Goal: Check status: Check status

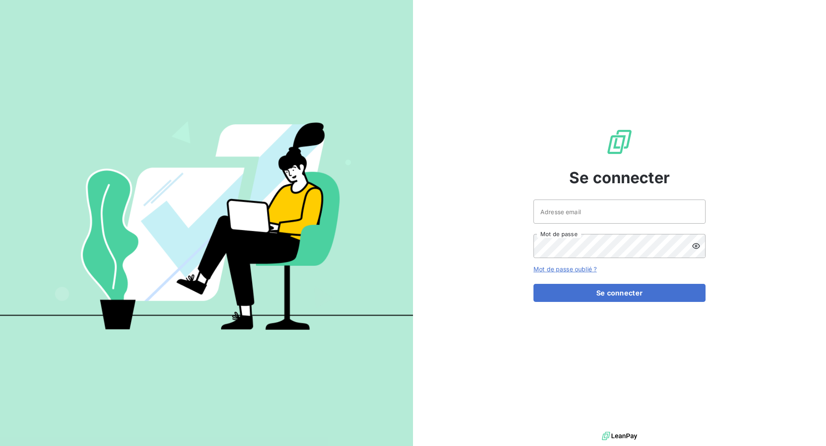
click at [695, 211] on keeper-lock "Open Keeper Popup" at bounding box center [694, 212] width 10 height 10
type input "[EMAIL_ADDRESS][DOMAIN_NAME]"
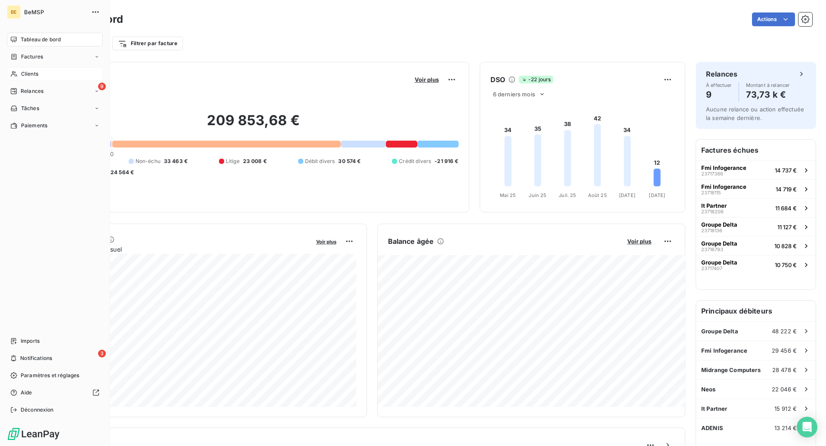
click at [36, 73] on span "Clients" at bounding box center [29, 74] width 17 height 8
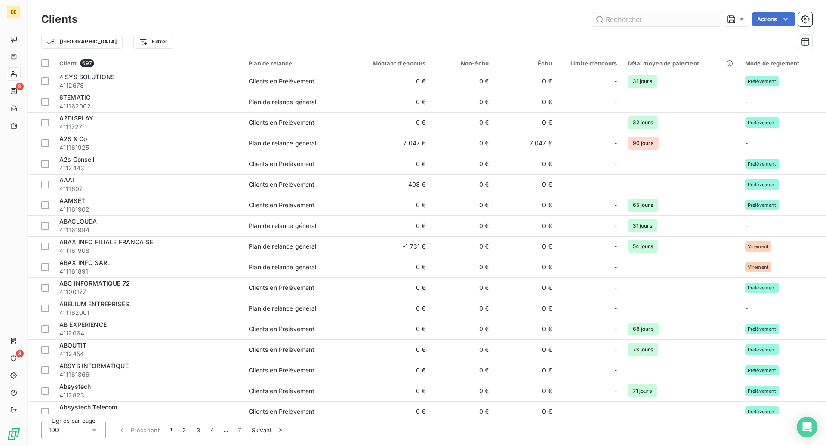
click at [614, 19] on input "text" at bounding box center [656, 19] width 129 height 14
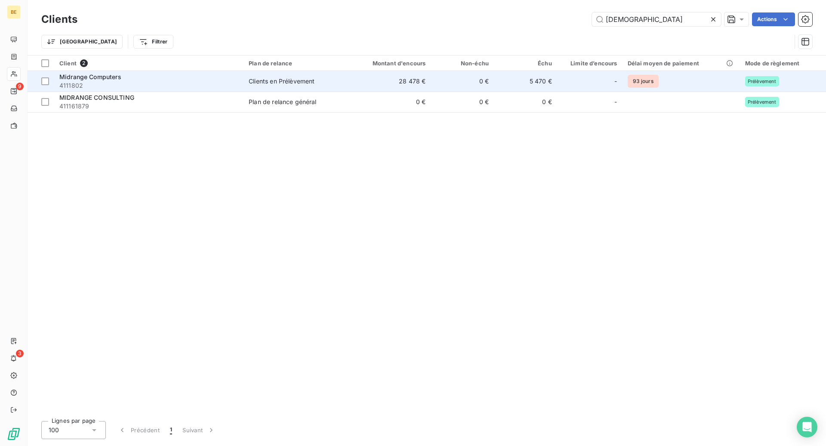
type input "[DEMOGRAPHIC_DATA]"
click at [125, 83] on span "4111802" at bounding box center [148, 85] width 179 height 9
click at [110, 77] on span "Midrange Computers" at bounding box center [90, 76] width 62 height 7
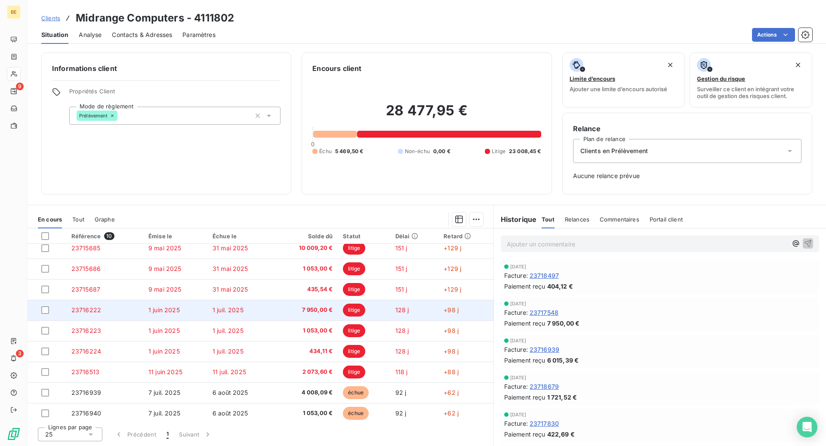
scroll to position [30, 0]
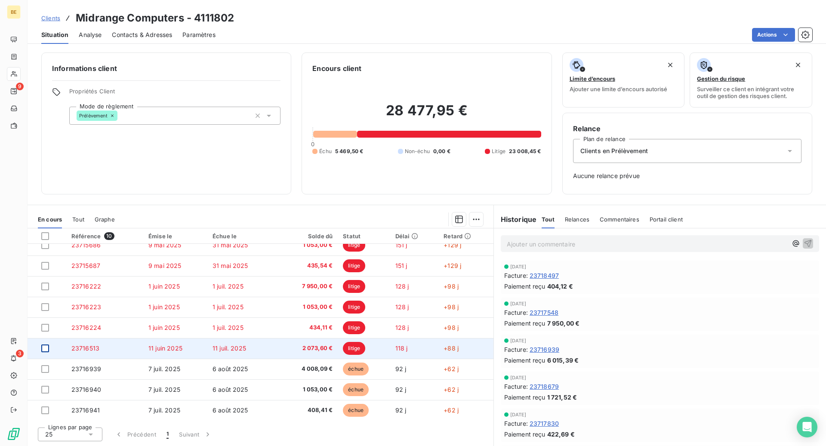
click at [44, 347] on div at bounding box center [45, 349] width 8 height 8
click at [46, 349] on icon at bounding box center [45, 348] width 5 height 5
